Goal: Transaction & Acquisition: Download file/media

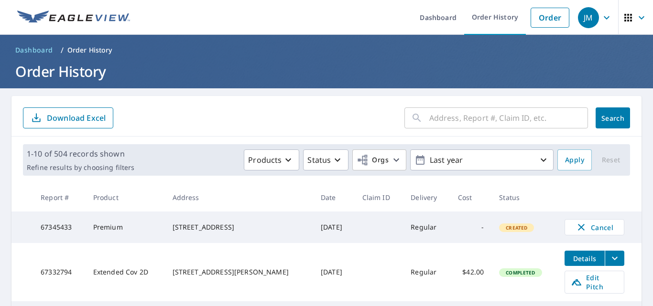
scroll to position [143, 0]
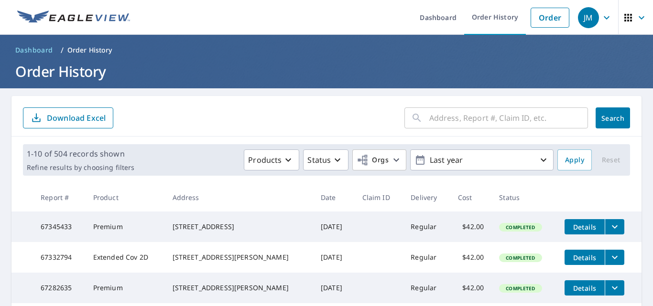
click at [609, 229] on icon "filesDropdownBtn-67345433" at bounding box center [614, 226] width 11 height 11
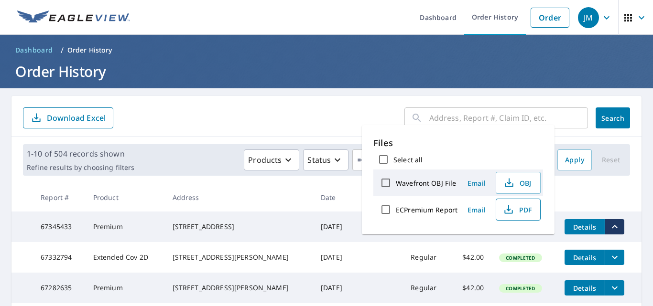
click at [506, 207] on icon "button" at bounding box center [508, 209] width 11 height 11
